Goal: Information Seeking & Learning: Stay updated

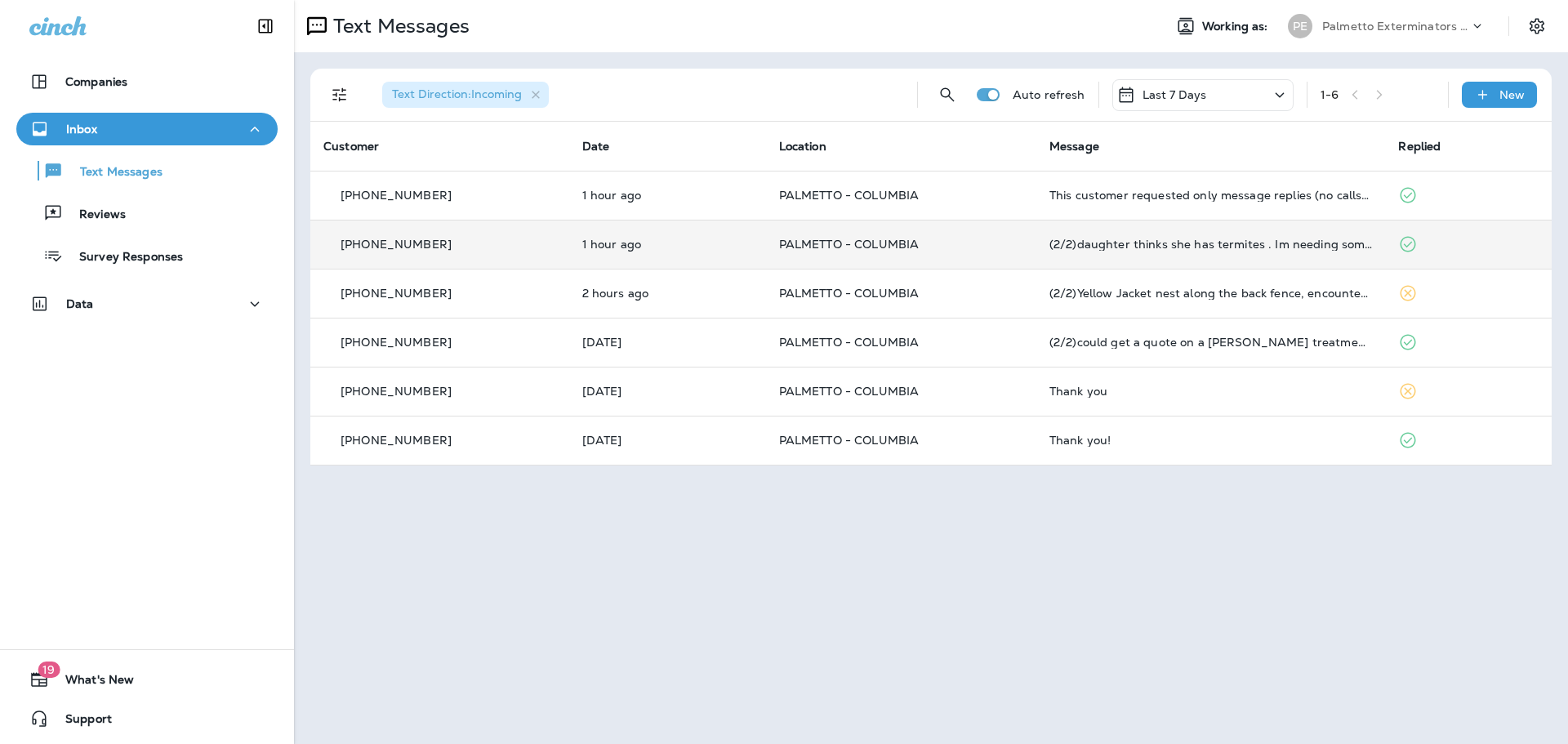
click at [1340, 237] on td "(2/2)daughter thinks she has termites . Im needing someone to check it out. Ple…" at bounding box center [1211, 244] width 350 height 49
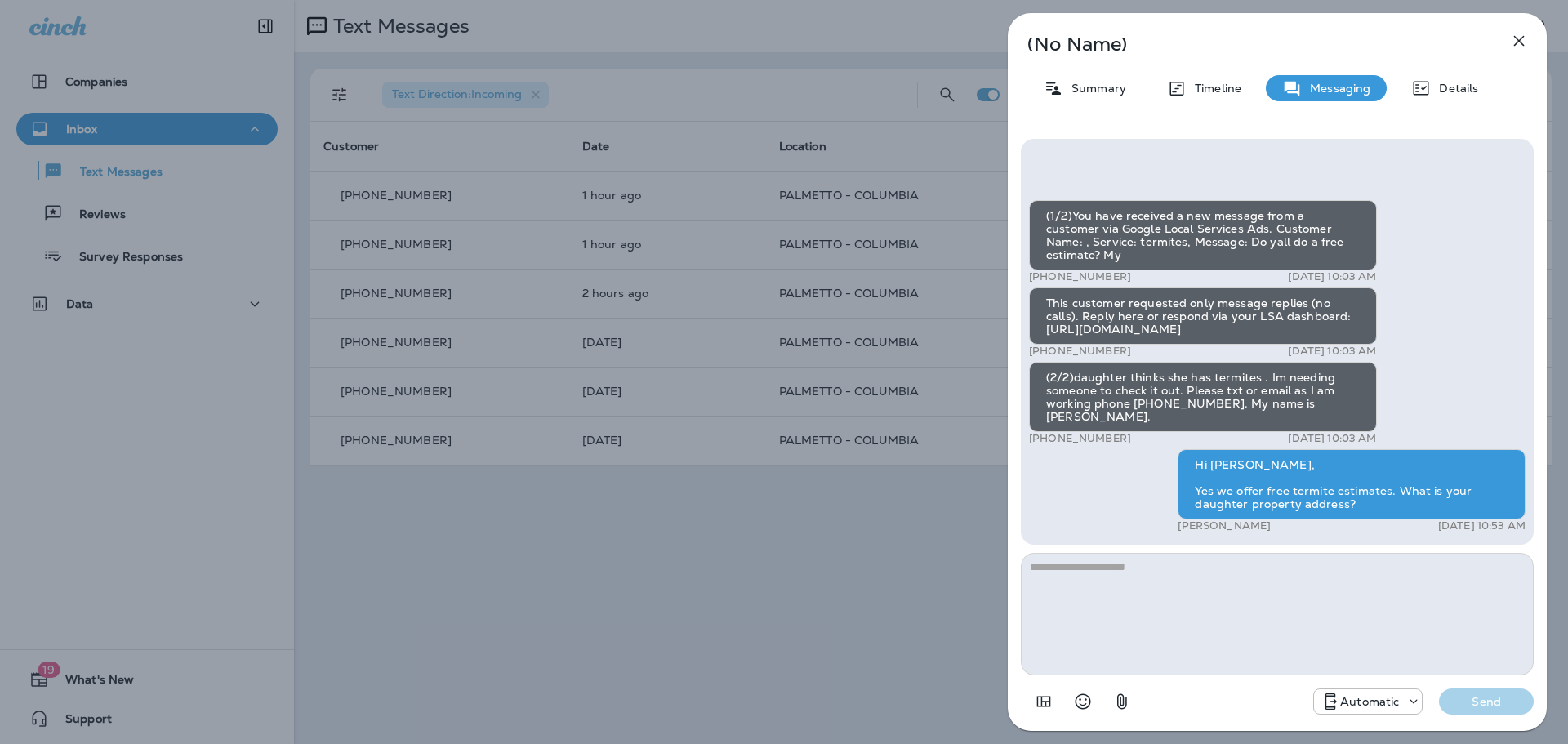
click at [1517, 42] on icon "button" at bounding box center [1519, 40] width 11 height 11
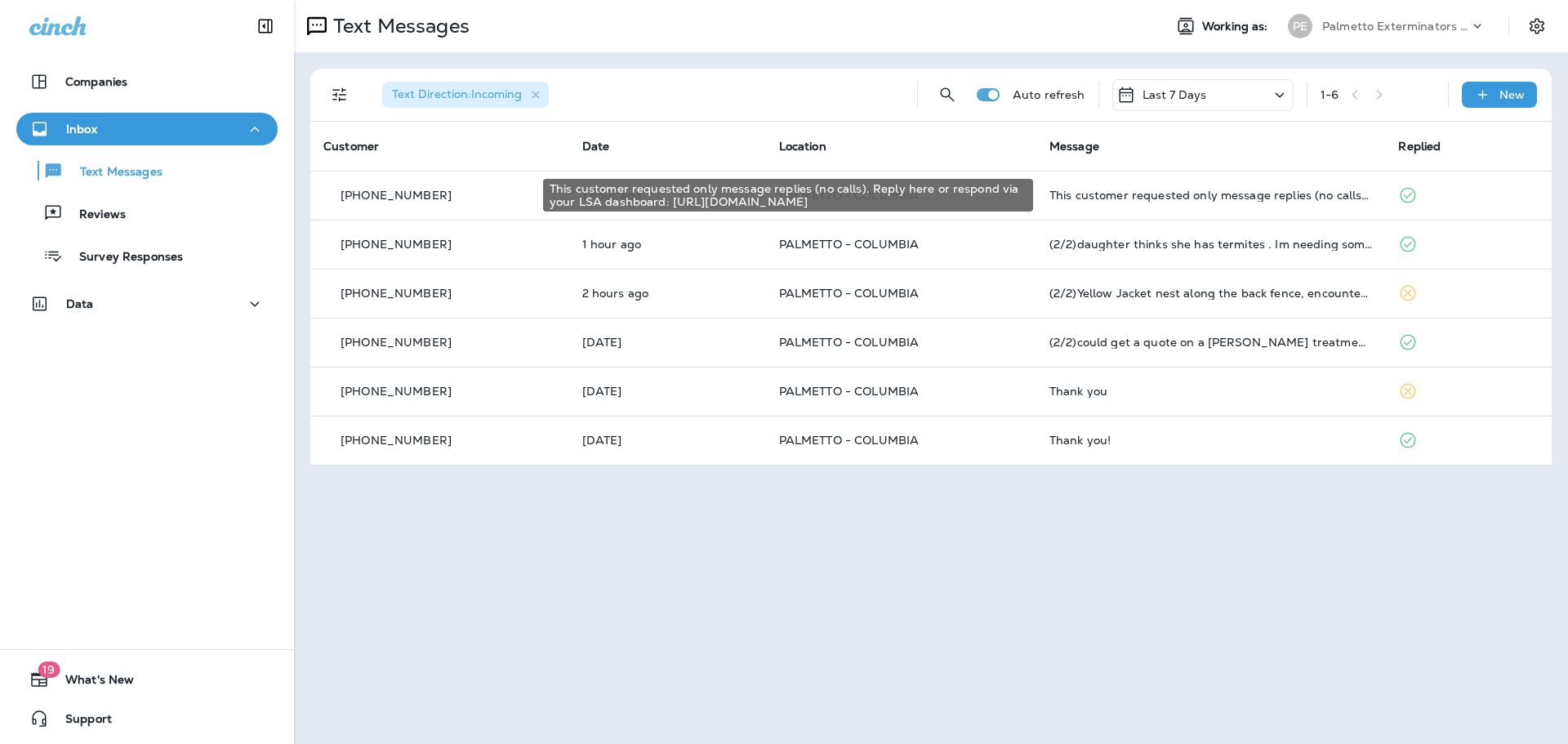
click at [1165, 193] on div "This customer requested only message replies (no calls). Reply here or respond …" at bounding box center [1211, 196] width 324 height 13
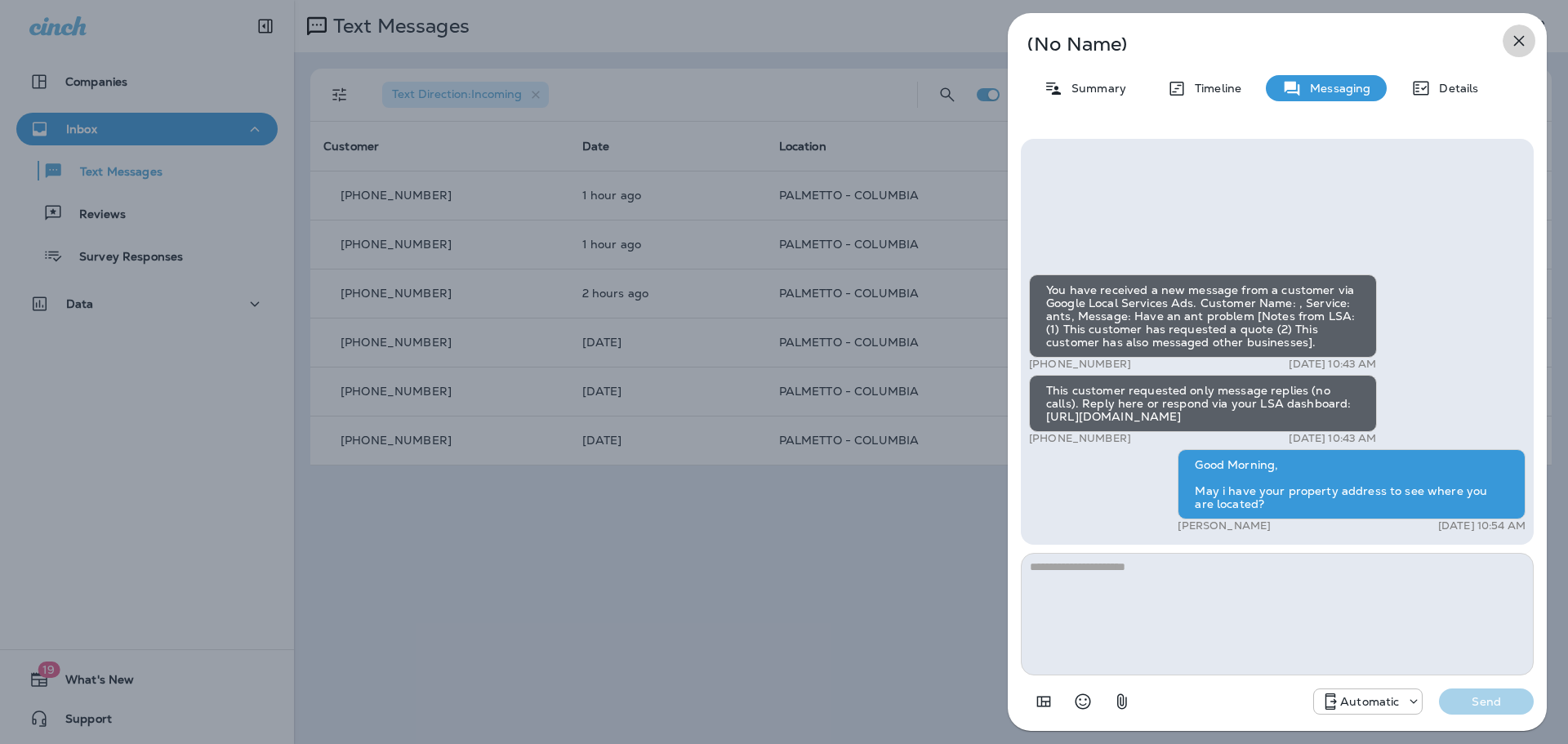
click at [1514, 41] on icon "button" at bounding box center [1519, 40] width 19 height 19
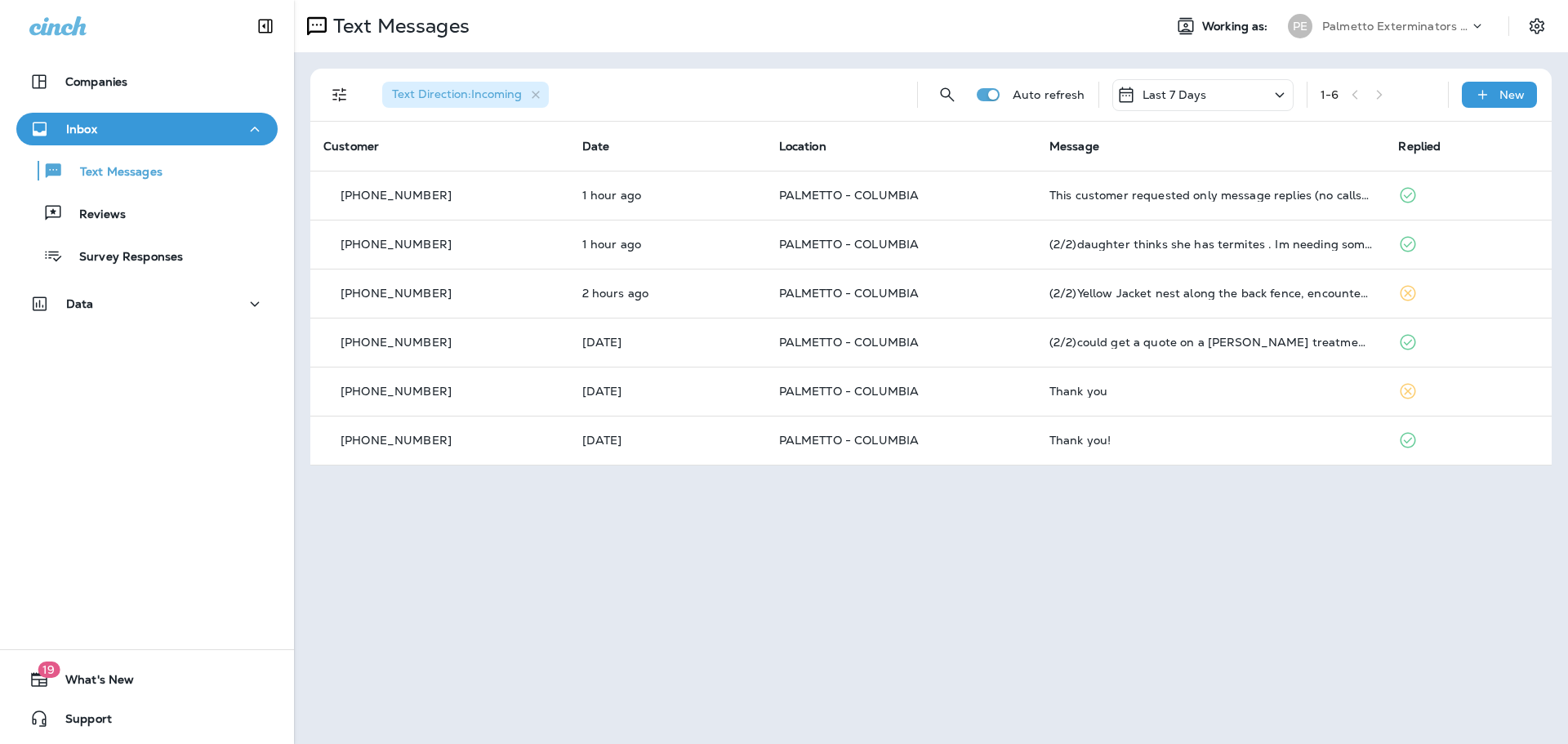
click at [1222, 85] on div "Last 7 Days" at bounding box center [1203, 94] width 181 height 32
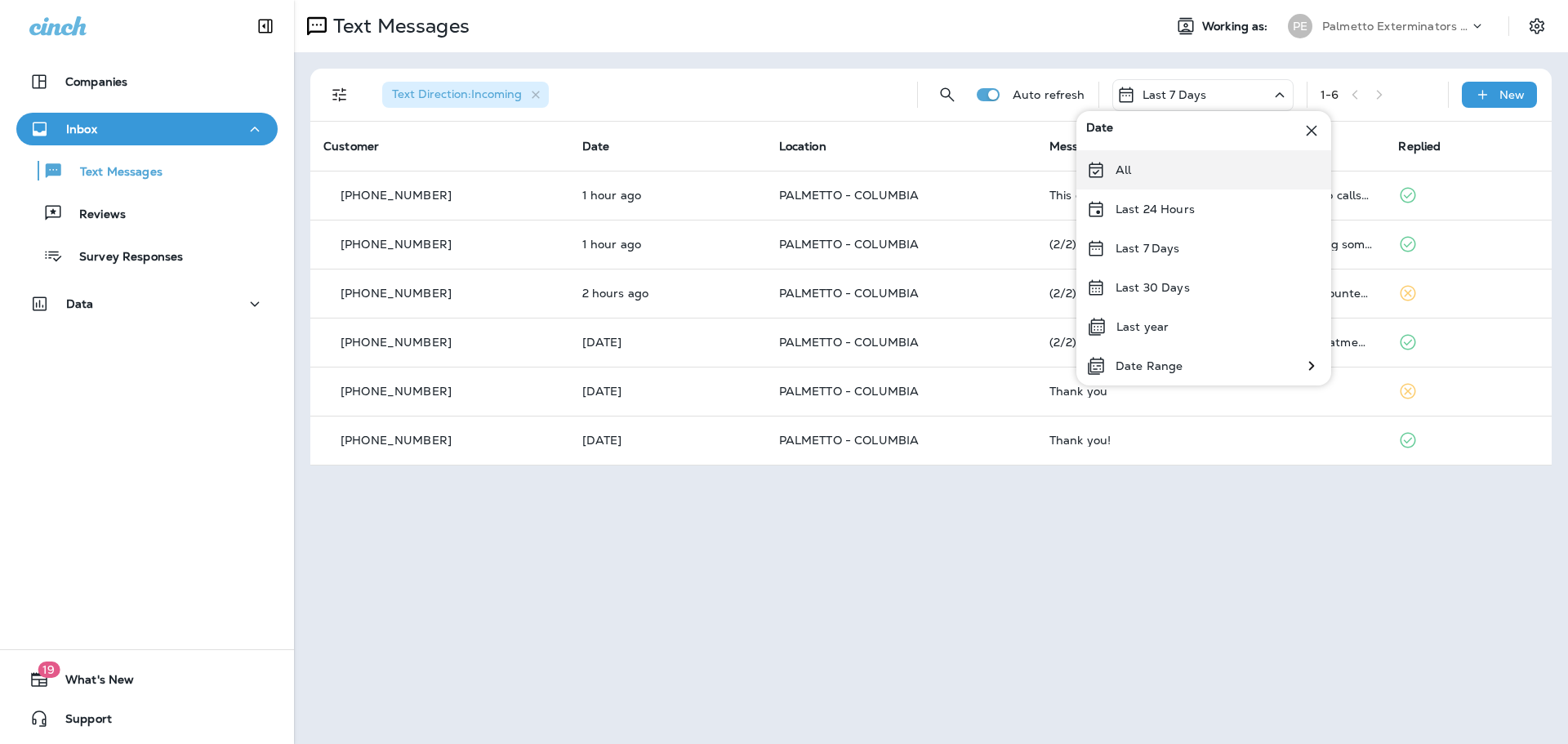
click at [1096, 163] on icon at bounding box center [1095, 170] width 19 height 19
